Goal: Information Seeking & Learning: Learn about a topic

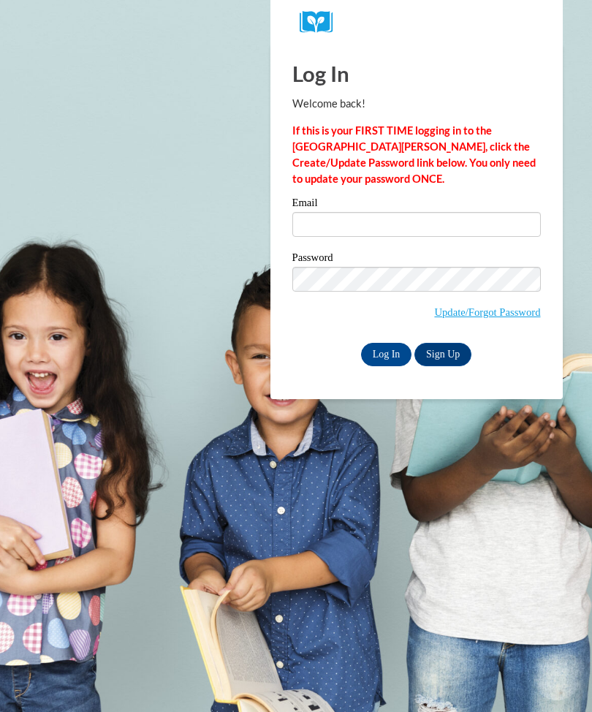
click at [448, 227] on input "Email" at bounding box center [416, 224] width 249 height 25
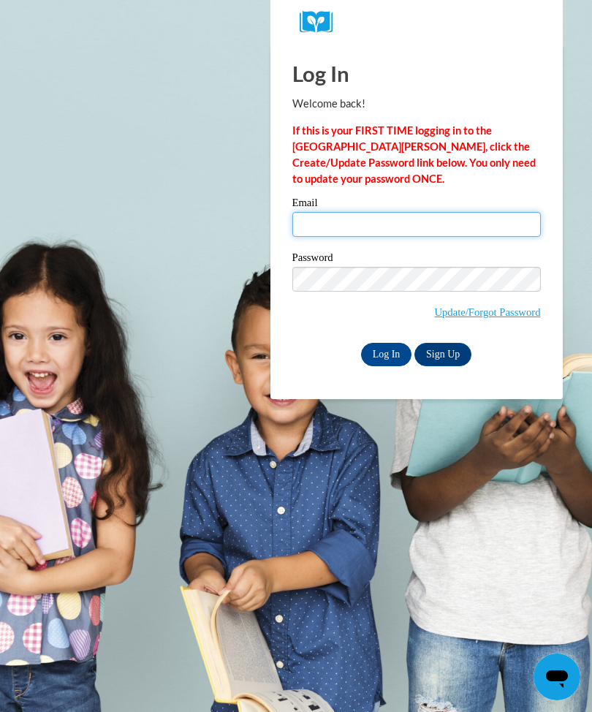
type input "[EMAIL_ADDRESS][DOMAIN_NAME]"
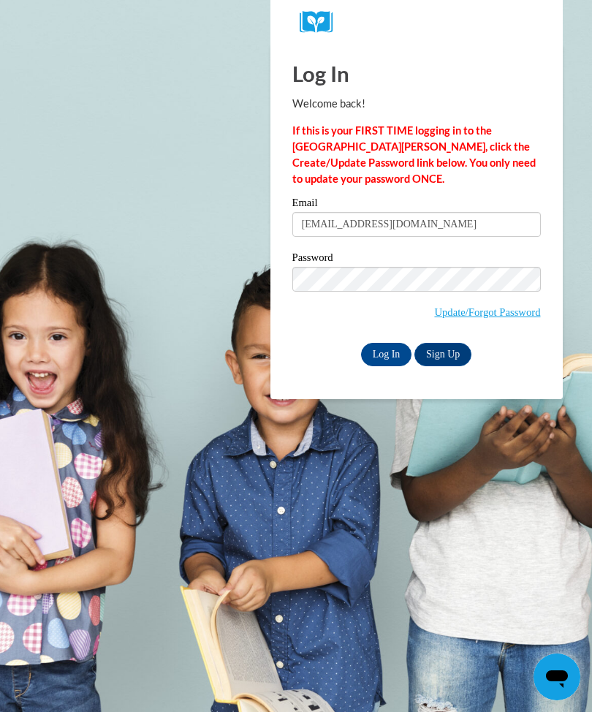
click at [386, 353] on input "Log In" at bounding box center [386, 354] width 51 height 23
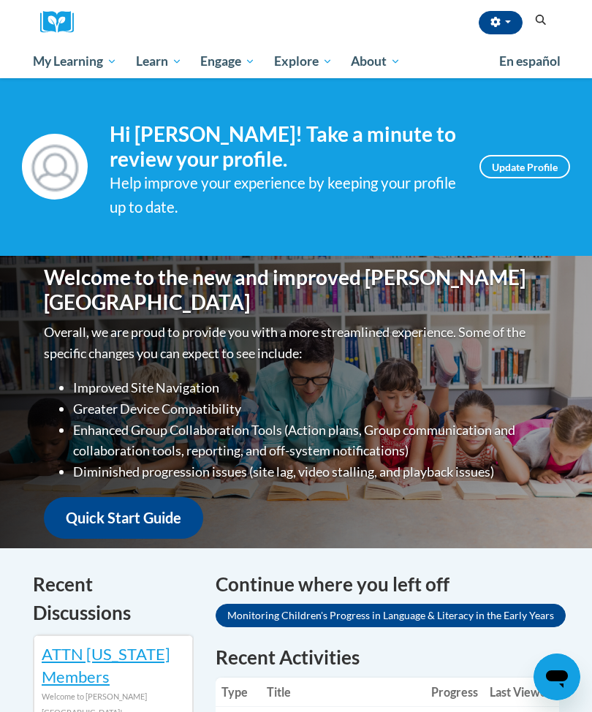
click at [0, 0] on span "Certificates" at bounding box center [0, 0] width 0 height 0
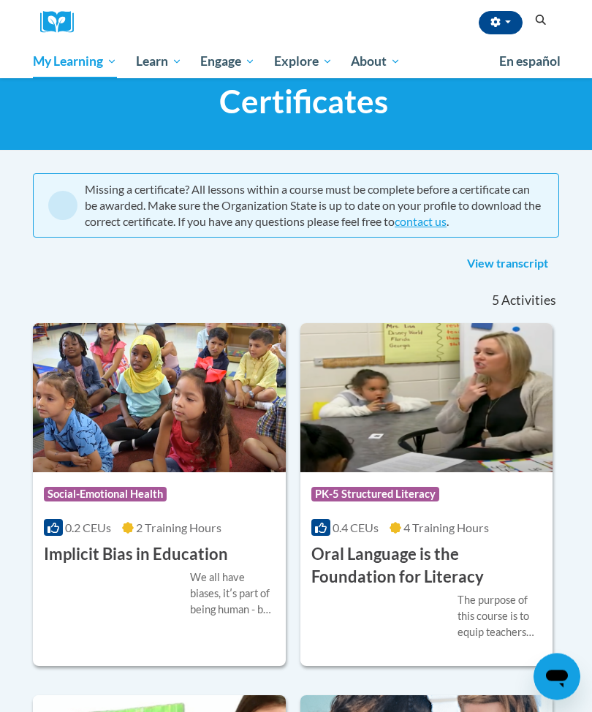
scroll to position [42, 0]
click at [417, 139] on div "<en>Home</en><fr>Accueil</fr><de>Zuhause</de><it>Casa</it><es>Casa</es><pt>Casa…" at bounding box center [296, 94] width 592 height 114
click at [0, 0] on span "My Course Progress" at bounding box center [0, 0] width 0 height 0
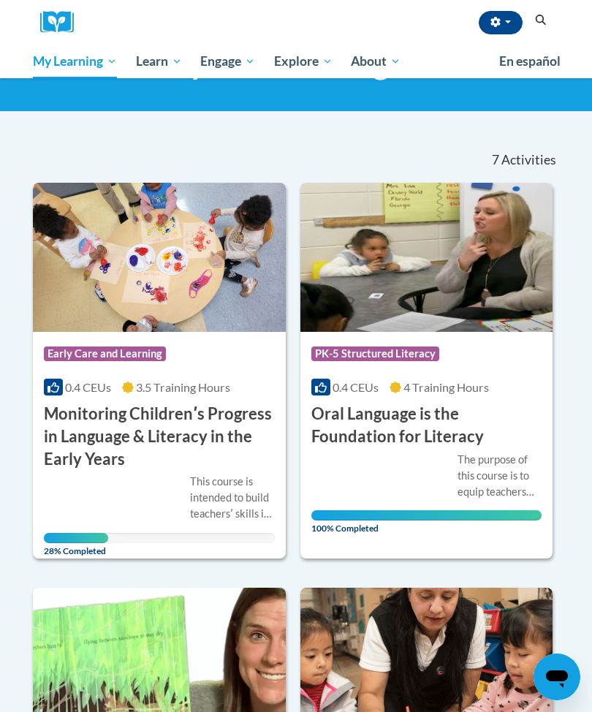
scroll to position [77, 0]
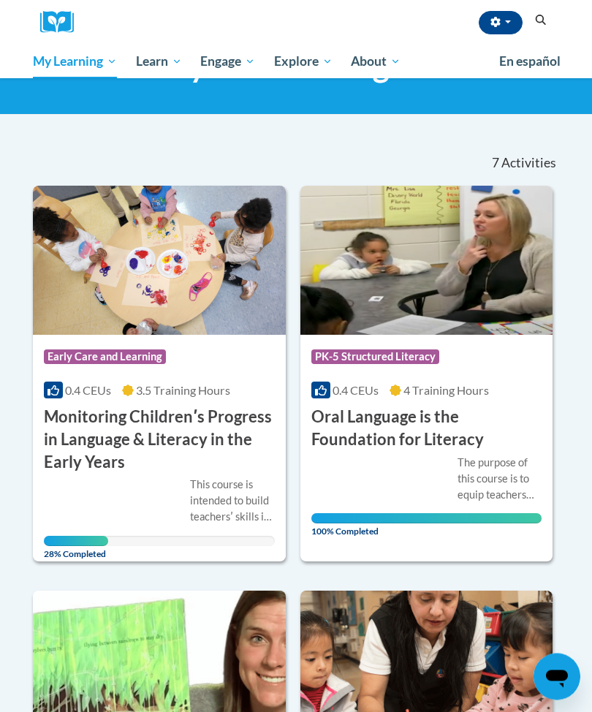
click at [201, 403] on div "Course Category: Early Care and Learning 0.4 CEUs 3.5 Training Hours COURSE Mon…" at bounding box center [159, 405] width 253 height 139
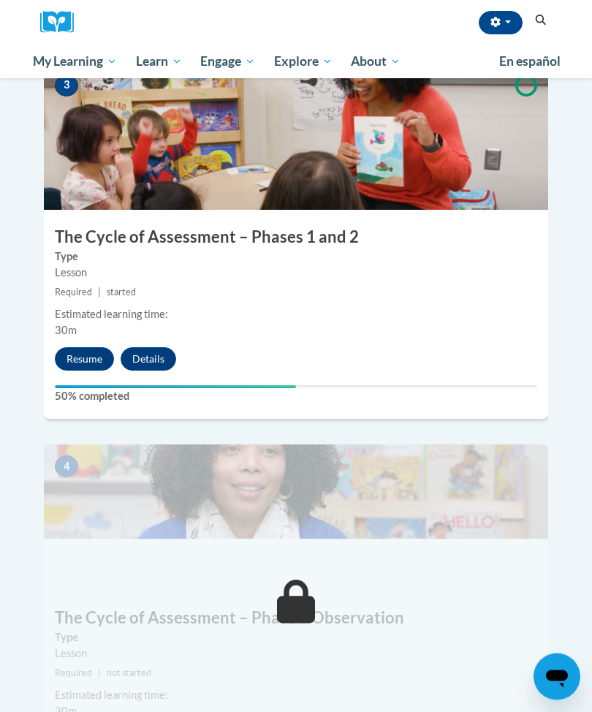
scroll to position [1258, 0]
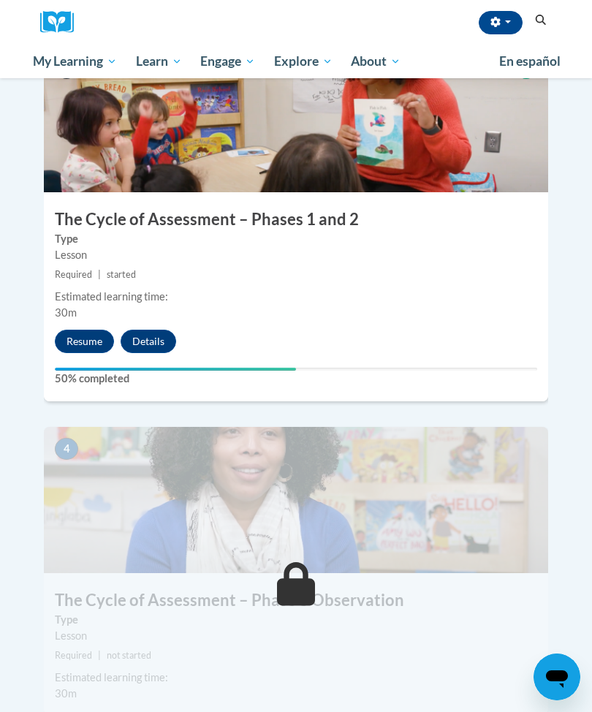
click at [91, 330] on button "Resume" at bounding box center [84, 341] width 59 height 23
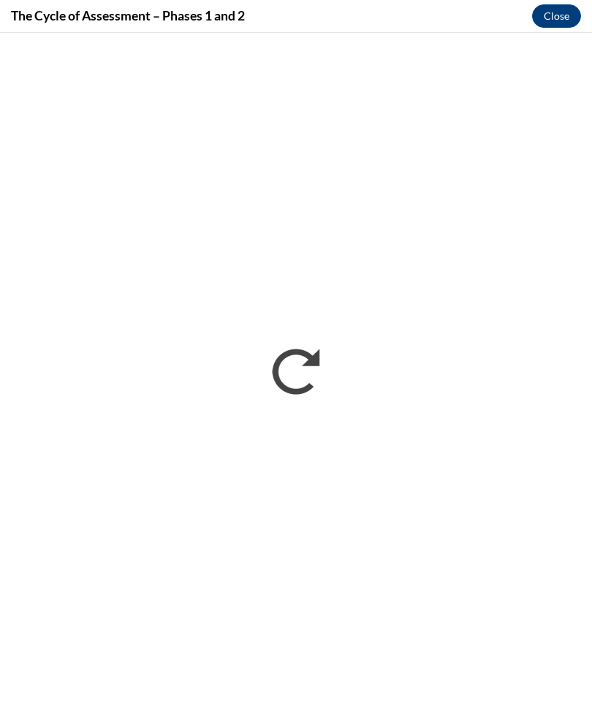
scroll to position [0, 0]
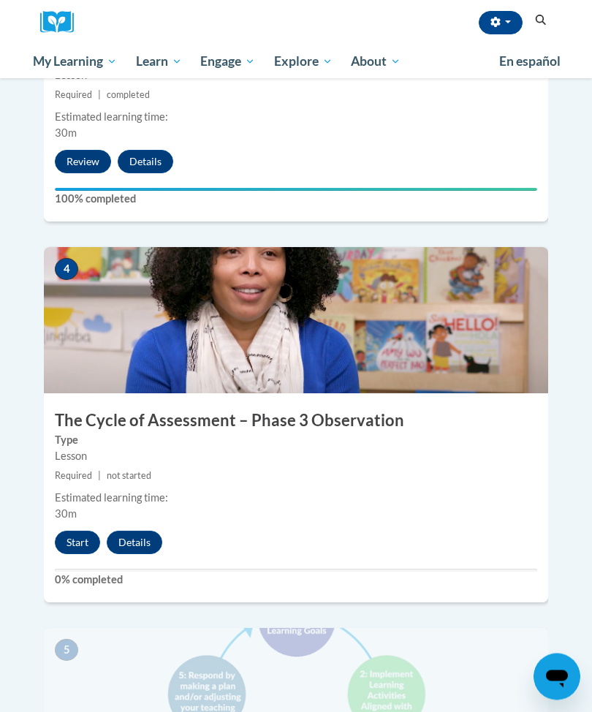
click at [67, 531] on button "Start" at bounding box center [77, 542] width 45 height 23
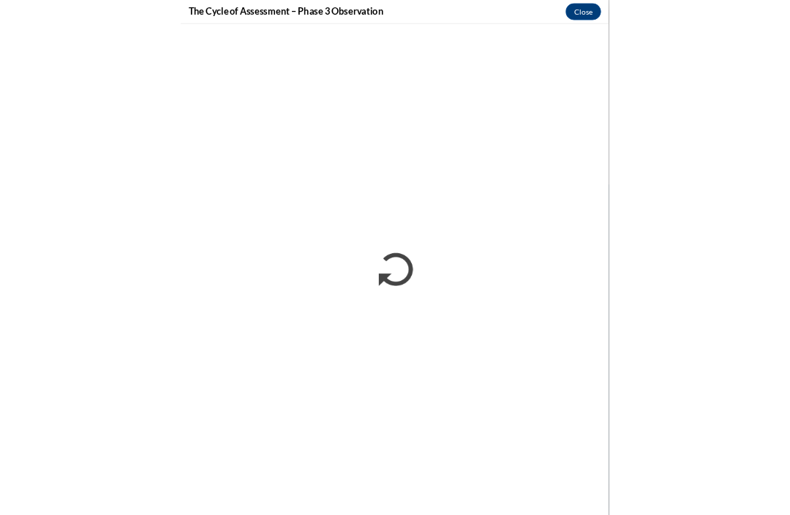
scroll to position [1342, 0]
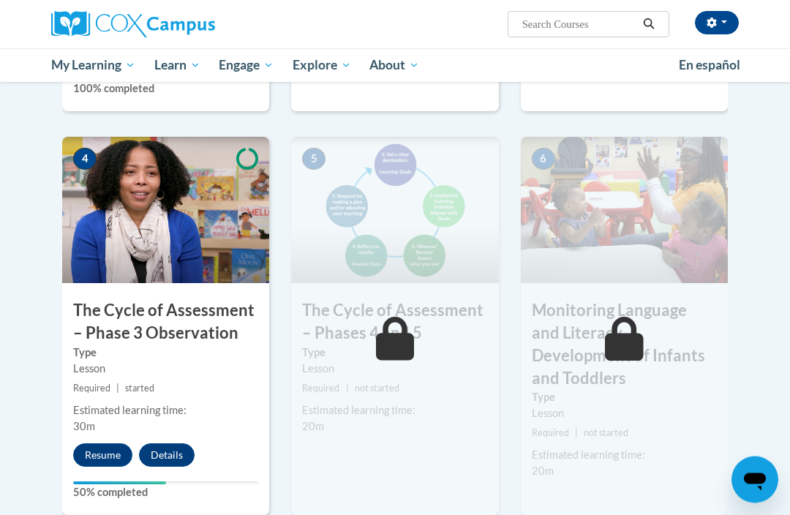
scroll to position [770, 0]
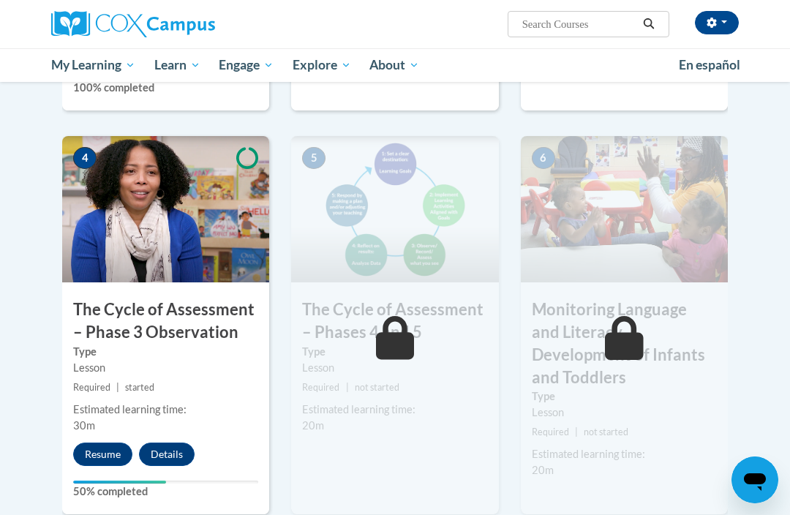
click at [113, 444] on button "Resume" at bounding box center [102, 453] width 59 height 23
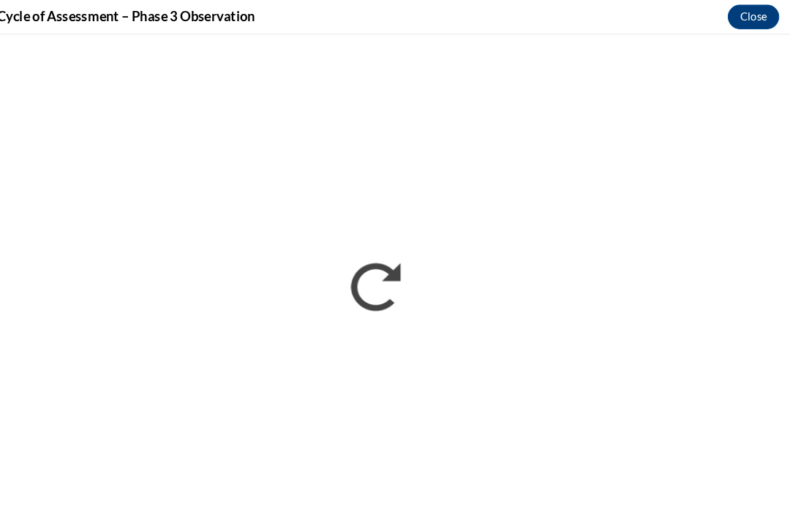
scroll to position [1094, 0]
